Goal: Information Seeking & Learning: Learn about a topic

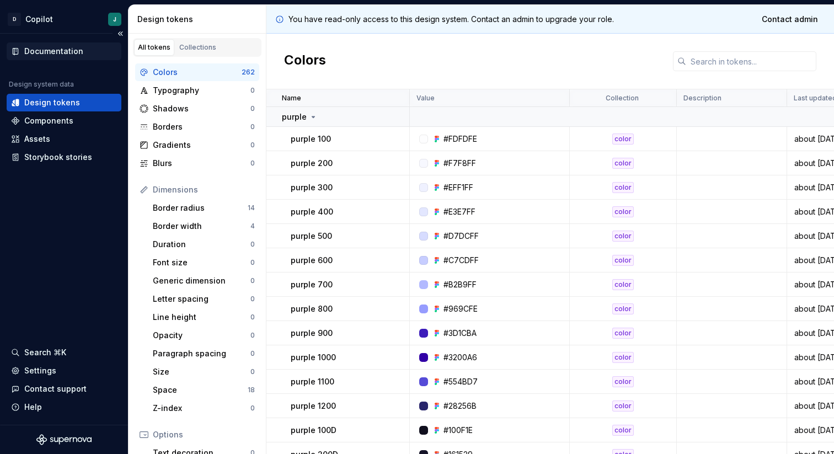
click at [58, 54] on div "Documentation" at bounding box center [53, 51] width 59 height 11
click at [60, 50] on div "Documentation" at bounding box center [53, 51] width 59 height 11
